Goal: Task Accomplishment & Management: Complete application form

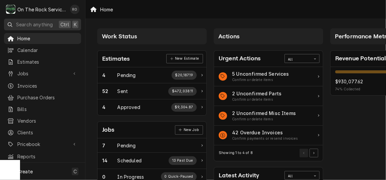
click at [32, 29] on button "Search anything Ctrl K" at bounding box center [42, 25] width 77 height 12
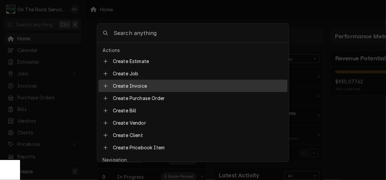
click at [374, 123] on body "O On The Rock Services RO Search anything Ctrl K Home Calendar Estimates Jobs J…" at bounding box center [193, 90] width 386 height 180
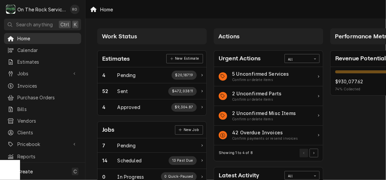
click at [37, 37] on span "Home" at bounding box center [47, 38] width 60 height 7
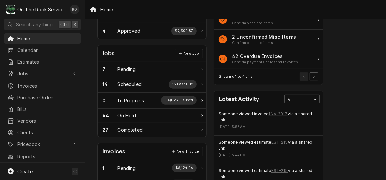
scroll to position [80, 0]
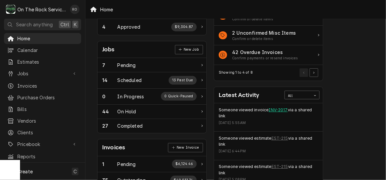
click at [284, 108] on link "INV-2017" at bounding box center [278, 110] width 19 height 6
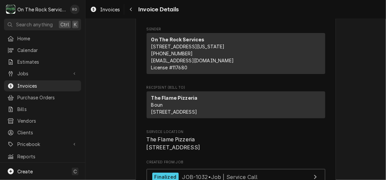
scroll to position [48, 0]
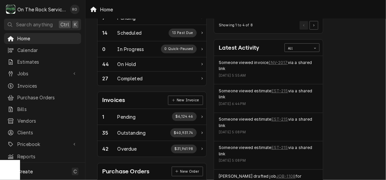
scroll to position [128, 0]
click at [279, 89] on link "EST-215" at bounding box center [279, 91] width 17 height 6
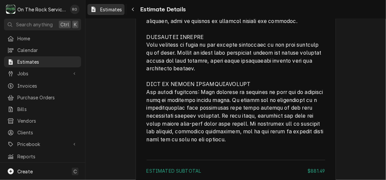
scroll to position [1019, 0]
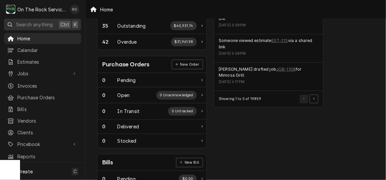
scroll to position [237, 0]
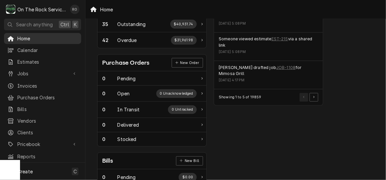
click at [37, 35] on span "Home" at bounding box center [47, 38] width 60 height 7
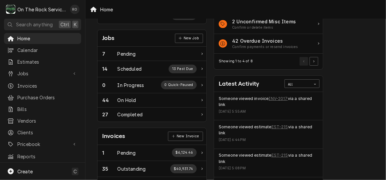
scroll to position [92, 0]
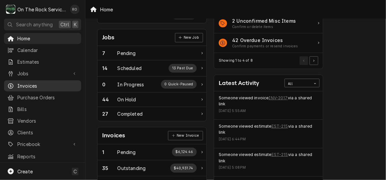
click at [42, 84] on span "Invoices" at bounding box center [47, 85] width 60 height 7
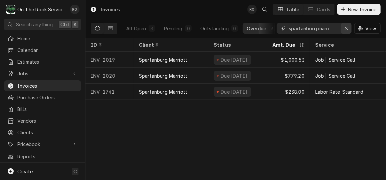
click at [349, 27] on div "Erase input" at bounding box center [346, 28] width 7 height 7
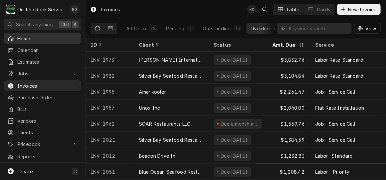
click at [50, 42] on link "Home" at bounding box center [42, 38] width 77 height 11
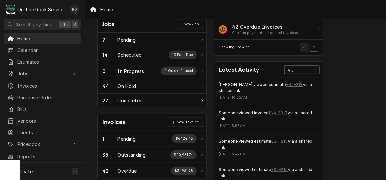
scroll to position [106, 0]
click at [55, 38] on span "Home" at bounding box center [47, 38] width 60 height 7
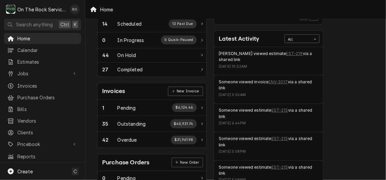
scroll to position [137, 0]
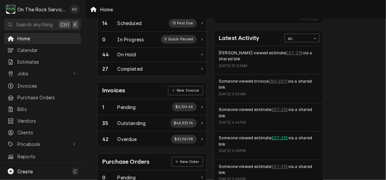
click at [275, 138] on link "EST-215" at bounding box center [279, 138] width 17 height 6
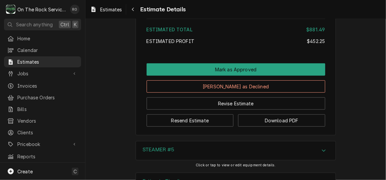
scroll to position [1191, 0]
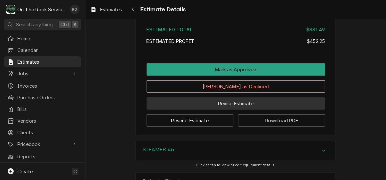
click at [260, 110] on button "Revise Estimate" at bounding box center [235, 103] width 179 height 12
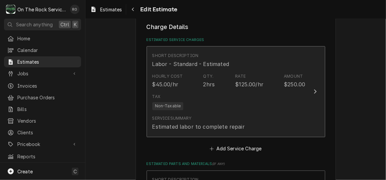
click at [297, 111] on div "Tax Non-Taxable" at bounding box center [228, 101] width 153 height 21
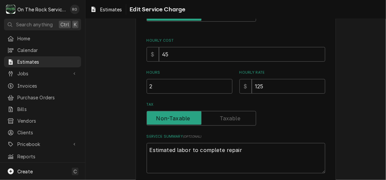
scroll to position [108, 0]
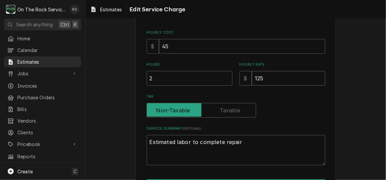
click at [258, 79] on input "125" at bounding box center [288, 78] width 73 height 15
type textarea "x"
type input "15"
type textarea "x"
type input "105"
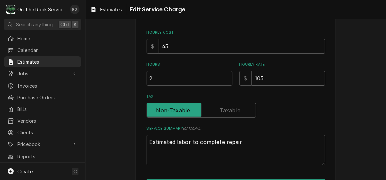
type textarea "x"
type input "105"
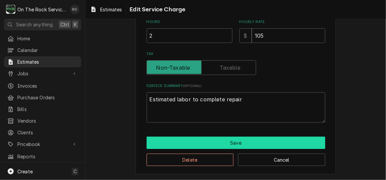
click at [258, 140] on button "Save" at bounding box center [235, 143] width 179 height 12
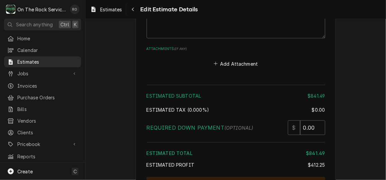
scroll to position [1218, 0]
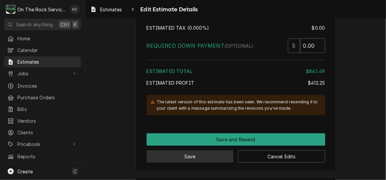
click at [220, 150] on button "Save" at bounding box center [189, 156] width 87 height 12
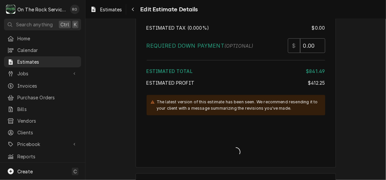
scroll to position [1213, 0]
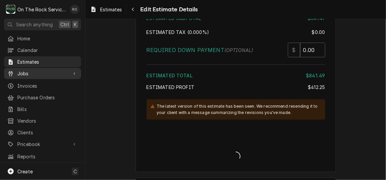
type textarea "x"
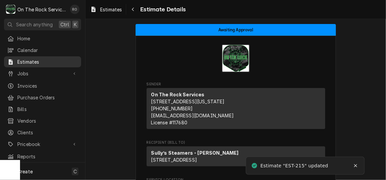
click at [43, 60] on span "Estimates" at bounding box center [47, 61] width 60 height 7
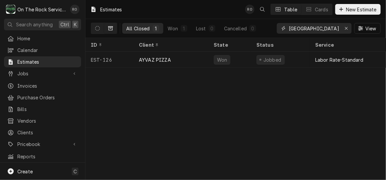
click at [323, 31] on input "[GEOGRAPHIC_DATA]" at bounding box center [314, 28] width 50 height 11
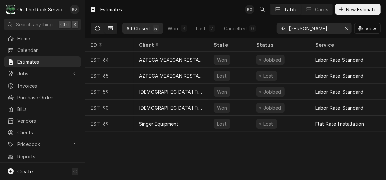
type input "mauldin"
click at [97, 24] on button "Dynamic Content Wrapper" at bounding box center [97, 28] width 13 height 11
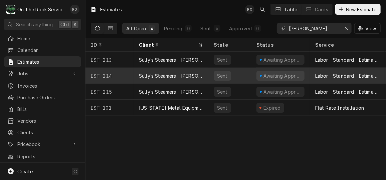
click at [199, 72] on div "Sully’s Steamers - [PERSON_NAME]" at bounding box center [171, 75] width 64 height 7
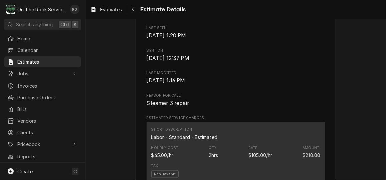
scroll to position [294, 0]
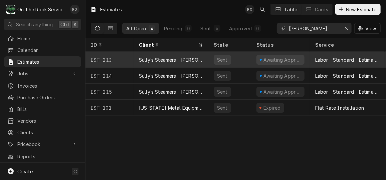
click at [154, 63] on div "Sully’s Steamers - [PERSON_NAME]" at bounding box center [170, 60] width 75 height 16
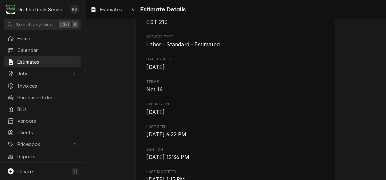
scroll to position [181, 0]
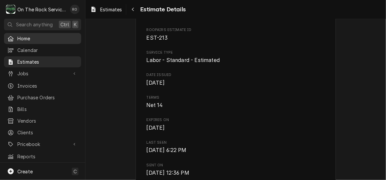
click at [45, 35] on span "Home" at bounding box center [47, 38] width 60 height 7
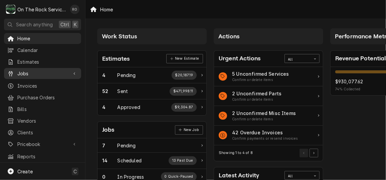
click at [43, 71] on span "Jobs" at bounding box center [42, 73] width 50 height 7
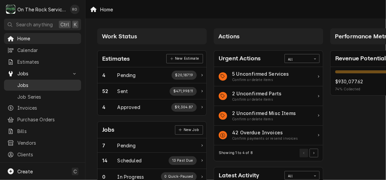
click at [43, 85] on span "Jobs" at bounding box center [47, 85] width 60 height 7
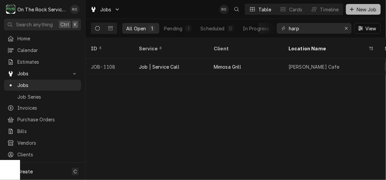
click at [368, 7] on span "New Job" at bounding box center [366, 9] width 23 height 7
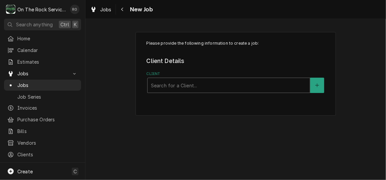
click at [223, 82] on div "Client" at bounding box center [228, 85] width 155 height 12
type input "boots"
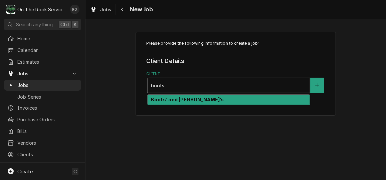
click at [222, 96] on div "Boots’ and [PERSON_NAME]’s" at bounding box center [228, 100] width 162 height 10
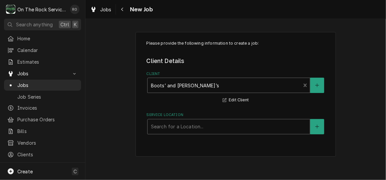
click at [237, 126] on div "Service Location" at bounding box center [228, 127] width 155 height 12
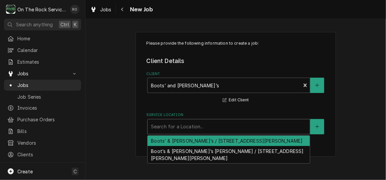
click at [243, 140] on div "Boots’ & [PERSON_NAME]’s / [STREET_ADDRESS][PERSON_NAME]" at bounding box center [228, 141] width 162 height 10
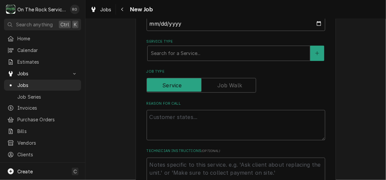
scroll to position [168, 0]
click at [205, 50] on div "Service Type" at bounding box center [228, 53] width 155 height 12
type textarea "x"
type input "s"
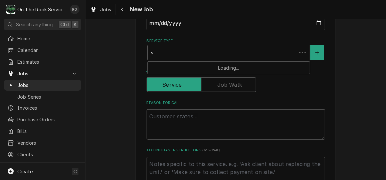
type textarea "x"
type input "se"
type textarea "x"
type input "ser"
type textarea "x"
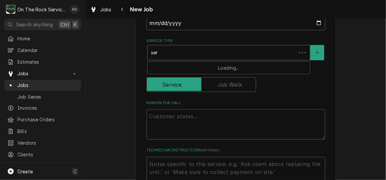
type input "serv"
type textarea "x"
type input "servic"
type textarea "x"
type input "service"
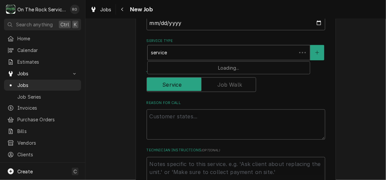
type textarea "x"
type input "service"
type textarea "x"
type input "service va"
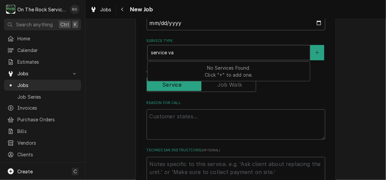
type textarea "x"
type input "service val"
type textarea "x"
type input "service vall"
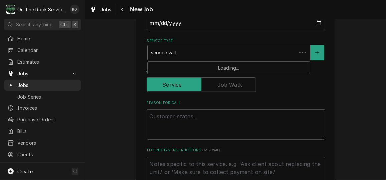
type textarea "x"
type input "service val"
type textarea "x"
type input "service va"
type textarea "x"
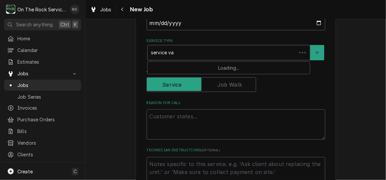
type input "service v"
type textarea "x"
type input "service vc"
type textarea "x"
type input "service v"
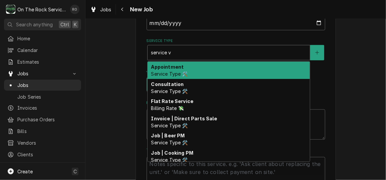
type textarea "x"
type input "service"
type textarea "x"
type input "service c"
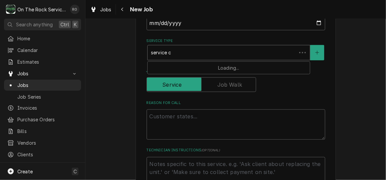
type textarea "x"
type input "service ca"
type textarea "x"
type input "service cal"
type textarea "x"
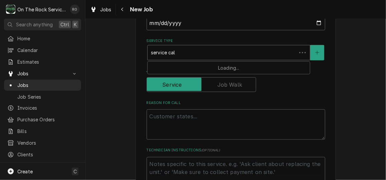
type input "service call"
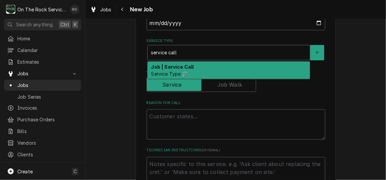
click at [205, 64] on div "Job | Service Call Service Type 🛠️" at bounding box center [228, 70] width 162 height 17
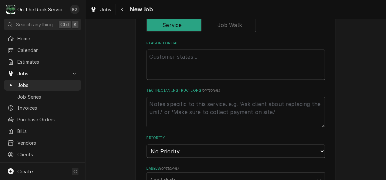
scroll to position [239, 0]
click at [198, 66] on textarea "Reason For Call" at bounding box center [235, 64] width 179 height 30
type textarea "x"
type textarea "G"
type textarea "x"
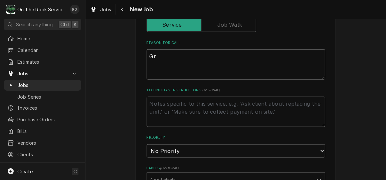
type textarea "Gri"
type textarea "x"
type textarea "Gril"
type textarea "x"
type textarea "Grill"
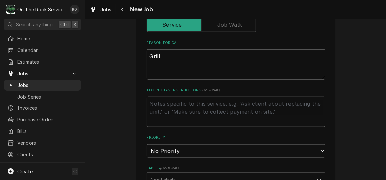
type textarea "x"
type textarea "Grill i"
type textarea "x"
type textarea "Grill in"
type textarea "x"
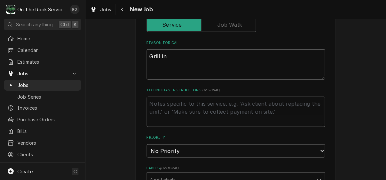
type textarea "Grill ins"
type textarea "x"
type textarea "Grill inst"
type textarea "x"
type textarea "Grill insta"
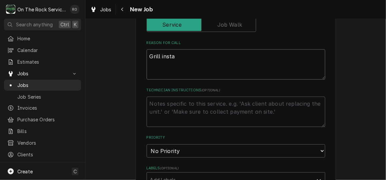
type textarea "x"
type textarea "Grill instal"
type textarea "x"
type textarea "Grill install"
type textarea "x"
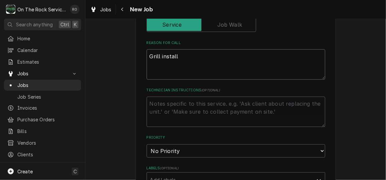
type textarea "Grill installa"
type textarea "x"
type textarea "Grill installati"
type textarea "x"
type textarea "Grill installationj"
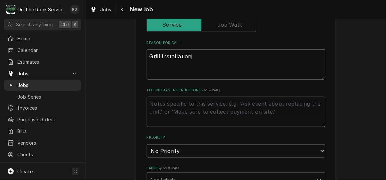
type textarea "x"
type textarea "Grill installation"
type textarea "x"
type textarea "Grill installation"
type textarea "x"
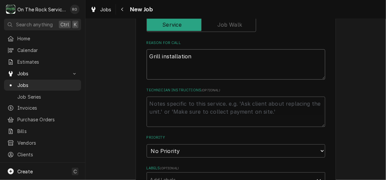
type textarea "Grill installation a"
type textarea "x"
type textarea "Grill installation an"
type textarea "x"
type textarea "Grill installation and"
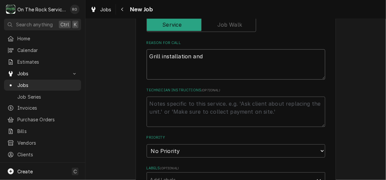
type textarea "x"
type textarea "Grill installation and"
type textarea "x"
type textarea "Grill installation and r"
type textarea "x"
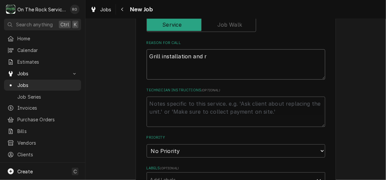
type textarea "Grill installation and re"
type textarea "x"
type textarea "Grill installation and rem"
type textarea "x"
type textarea "Grill installation and remo"
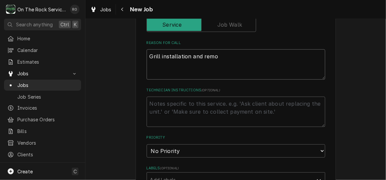
type textarea "x"
type textarea "Grill installation and remov"
type textarea "x"
type textarea "Grill installation and remova"
type textarea "x"
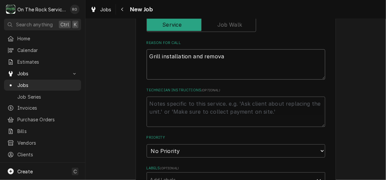
type textarea "Grill installation and removal"
type textarea "x"
type textarea "Grill installation and removal"
type textarea "x"
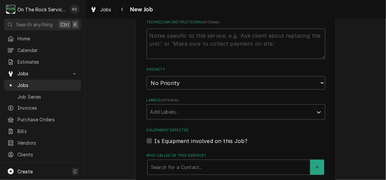
scroll to position [309, 0]
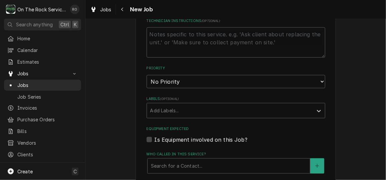
type textarea "Grill installation and removal"
click at [197, 81] on select "No Priority Urgent High Medium Low" at bounding box center [235, 81] width 179 height 13
select select "1"
click at [146, 75] on select "No Priority Urgent High Medium Low" at bounding box center [235, 81] width 179 height 13
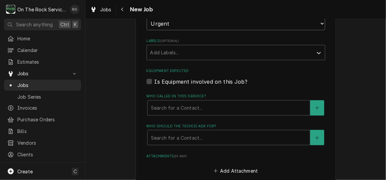
scroll to position [367, 0]
click at [181, 105] on div "Who called in this service?" at bounding box center [228, 108] width 155 height 12
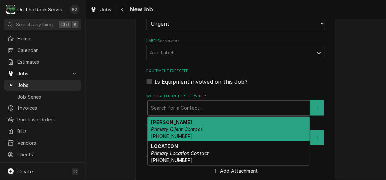
click at [176, 125] on div "[PERSON_NAME] Primary Client Contact [PHONE_NUMBER]" at bounding box center [228, 129] width 162 height 24
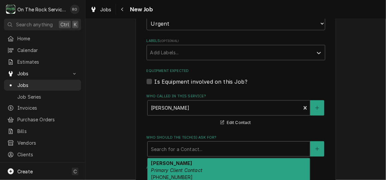
click at [180, 142] on div "Search for a Contact..." at bounding box center [228, 149] width 162 height 15
click at [186, 161] on div "[PERSON_NAME] Primary Client Contact [PHONE_NUMBER]" at bounding box center [228, 171] width 162 height 24
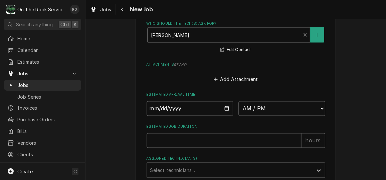
scroll to position [482, 0]
click at [225, 113] on input "Date" at bounding box center [189, 108] width 87 height 15
click at [223, 108] on input "Date" at bounding box center [189, 108] width 87 height 15
type textarea "x"
type input "[DATE]"
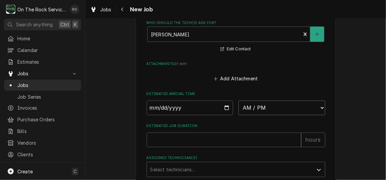
type textarea "x"
click at [265, 105] on select "AM / PM 6:00 AM 6:15 AM 6:30 AM 6:45 AM 7:00 AM 7:15 AM 7:30 AM 7:45 AM 8:00 AM…" at bounding box center [281, 108] width 87 height 15
select select "12:00:00"
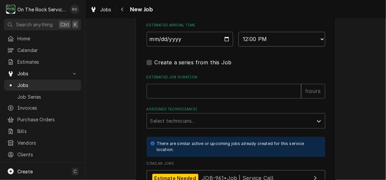
scroll to position [551, 0]
click at [248, 92] on input "Estimated Job Duration" at bounding box center [223, 91] width 154 height 15
type textarea "x"
type input "2"
type textarea "x"
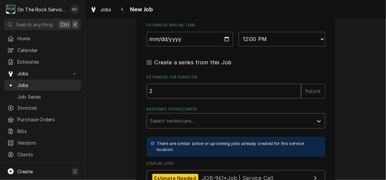
type input "2"
click at [235, 119] on div "Assigned Technician(s)" at bounding box center [229, 121] width 159 height 12
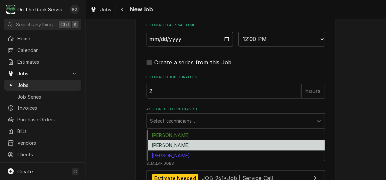
click at [230, 144] on div "[PERSON_NAME]" at bounding box center [236, 145] width 178 height 10
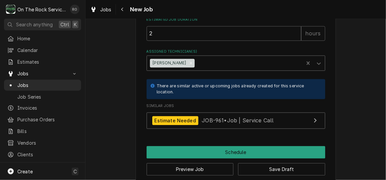
scroll to position [618, 0]
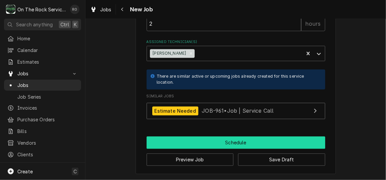
click at [221, 142] on button "Schedule" at bounding box center [235, 142] width 179 height 12
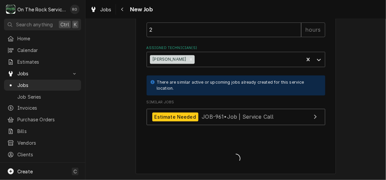
scroll to position [612, 0]
type textarea "x"
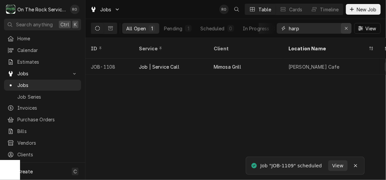
click at [346, 29] on icon "Erase input" at bounding box center [346, 28] width 4 height 5
